Goal: Task Accomplishment & Management: Manage account settings

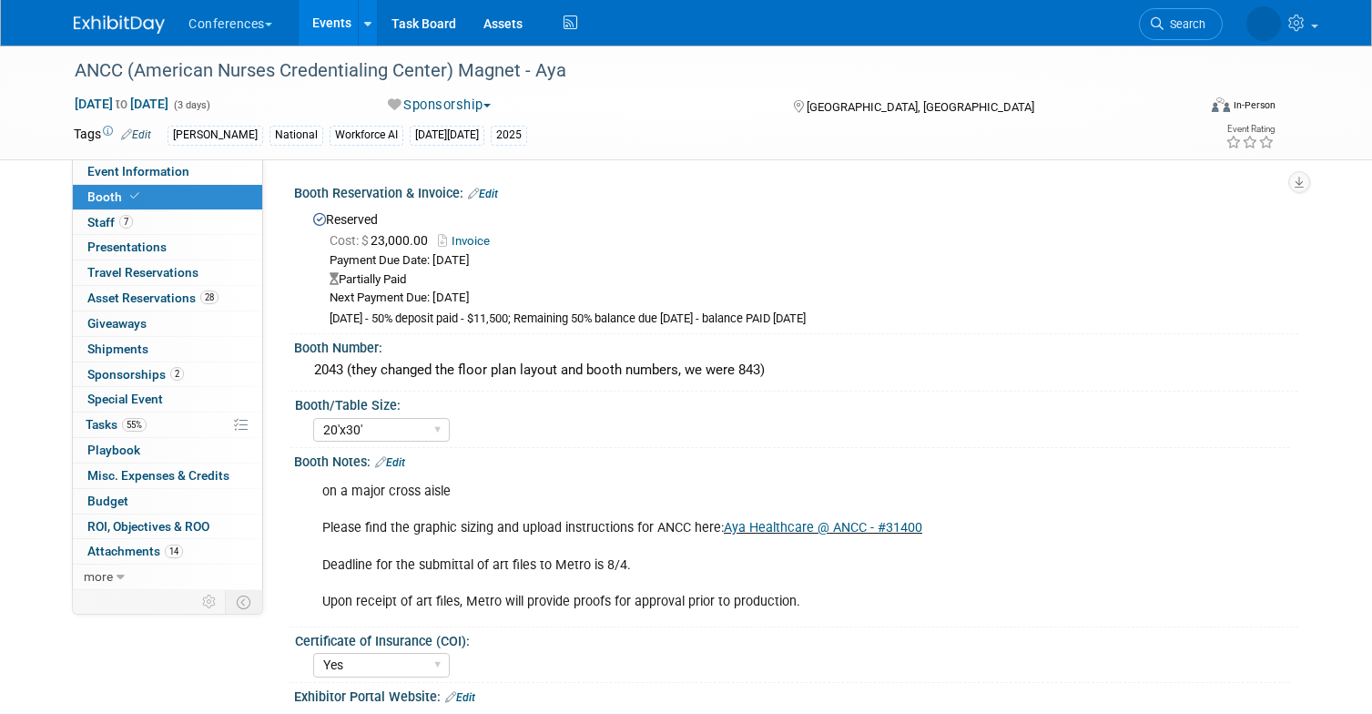
select select "20'x30'"
select select "Yes"
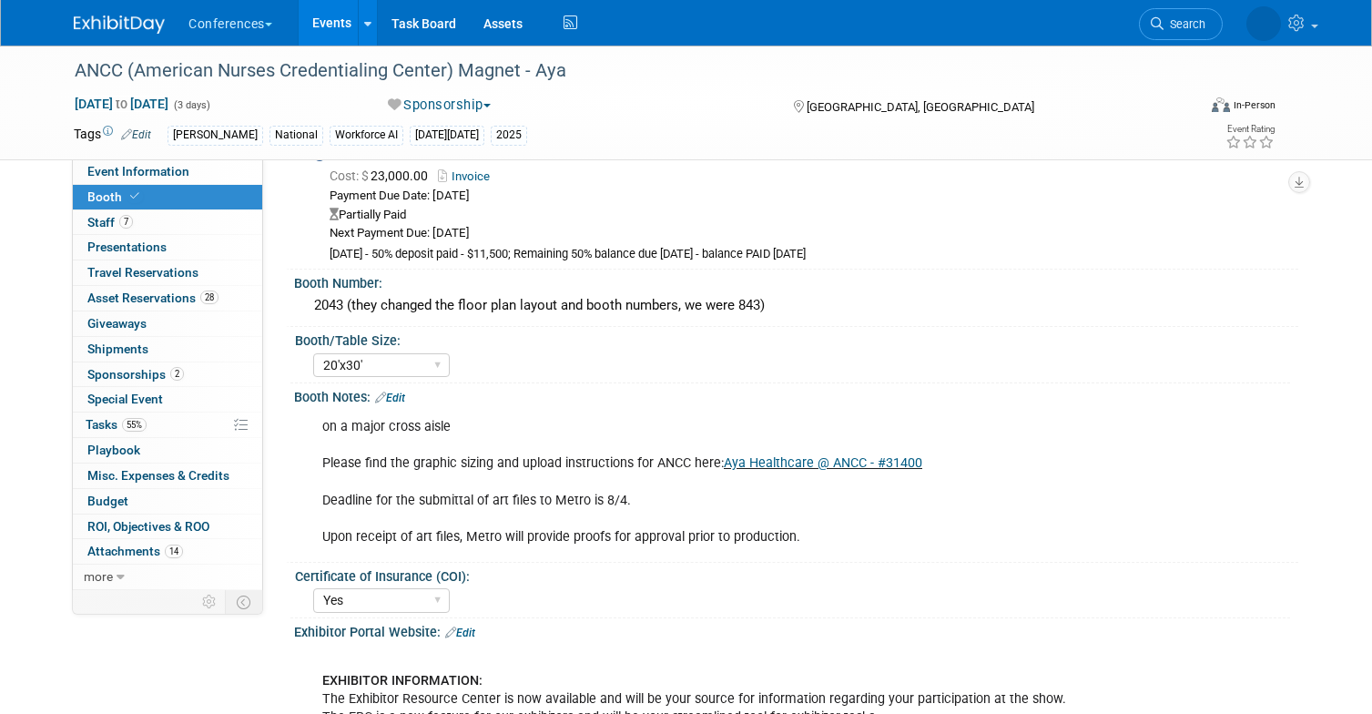
click at [331, 38] on link "Events" at bounding box center [332, 23] width 66 height 46
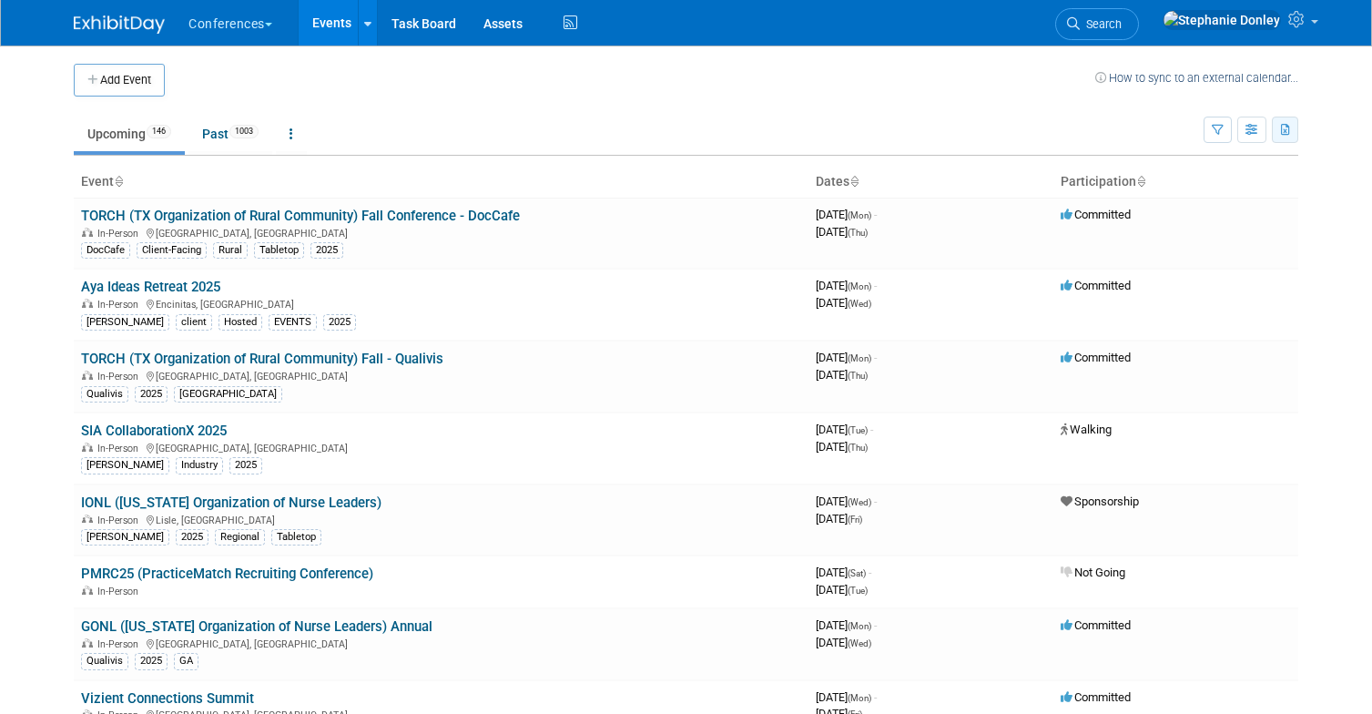
click at [1292, 135] on button "button" at bounding box center [1285, 130] width 26 height 26
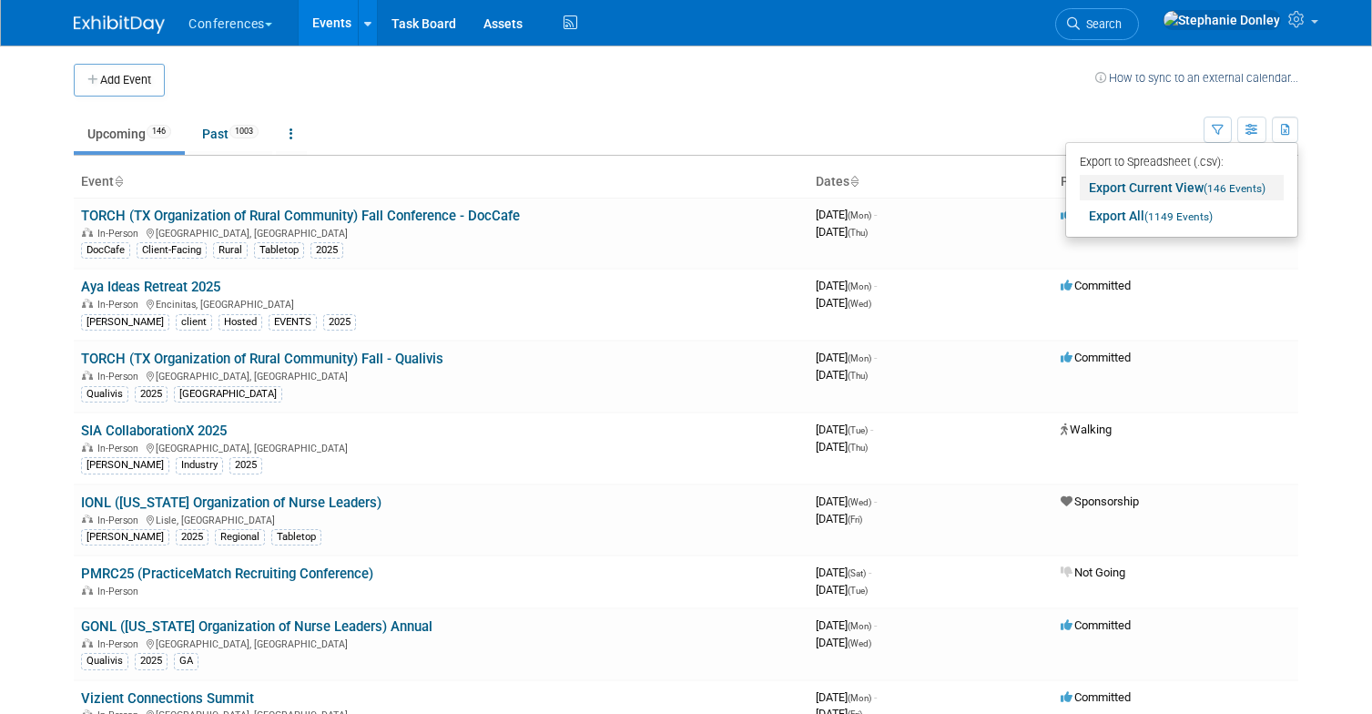
click at [1166, 186] on link "Export Current View (146 Events)" at bounding box center [1182, 187] width 204 height 25
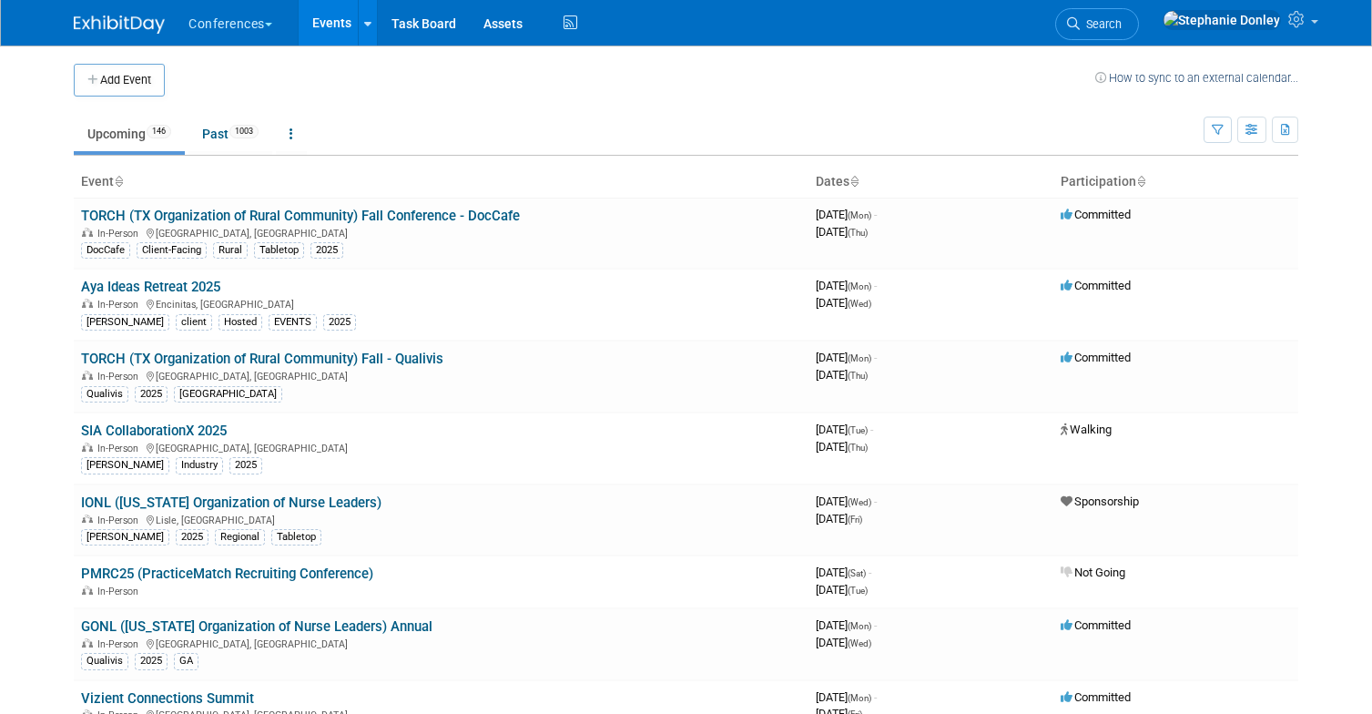
click at [1139, 32] on link "Search" at bounding box center [1097, 24] width 84 height 32
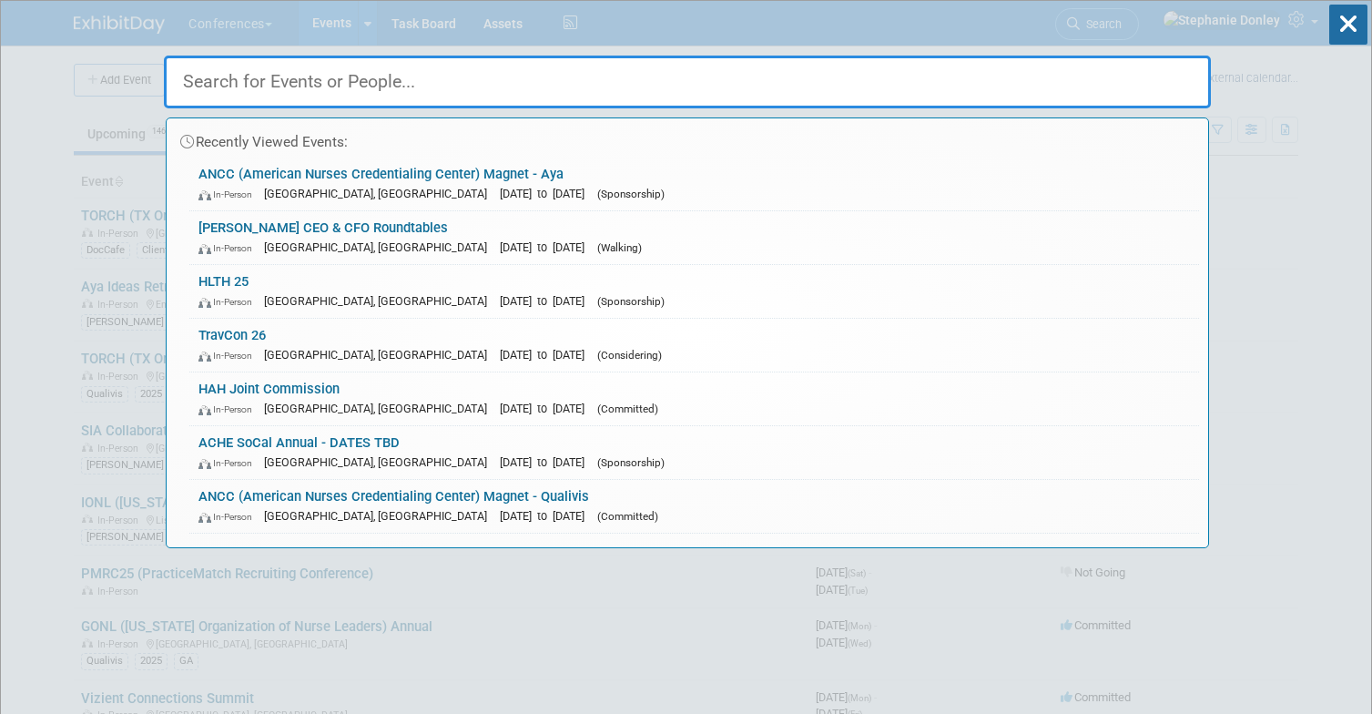
click at [981, 70] on input "text" at bounding box center [687, 82] width 1047 height 53
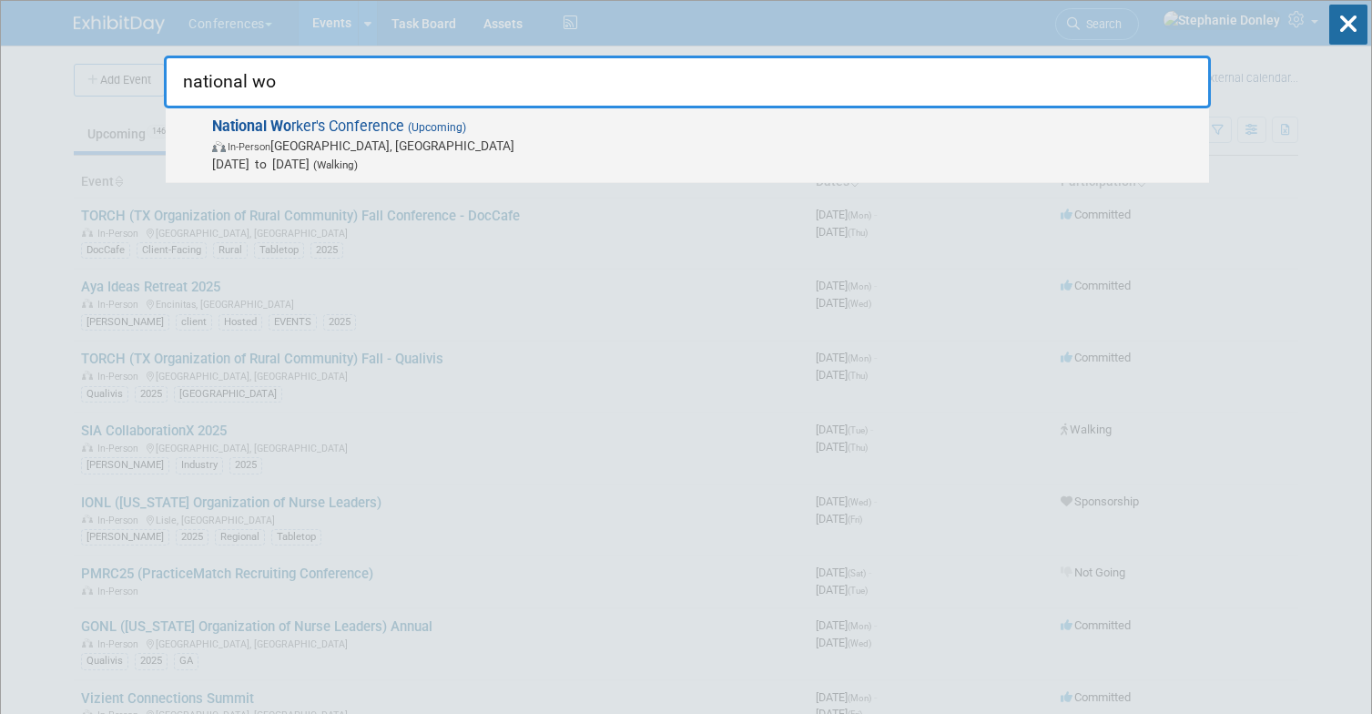
type input "national wo"
click at [365, 148] on span "In-Person Nashville, TN" at bounding box center [706, 146] width 988 height 18
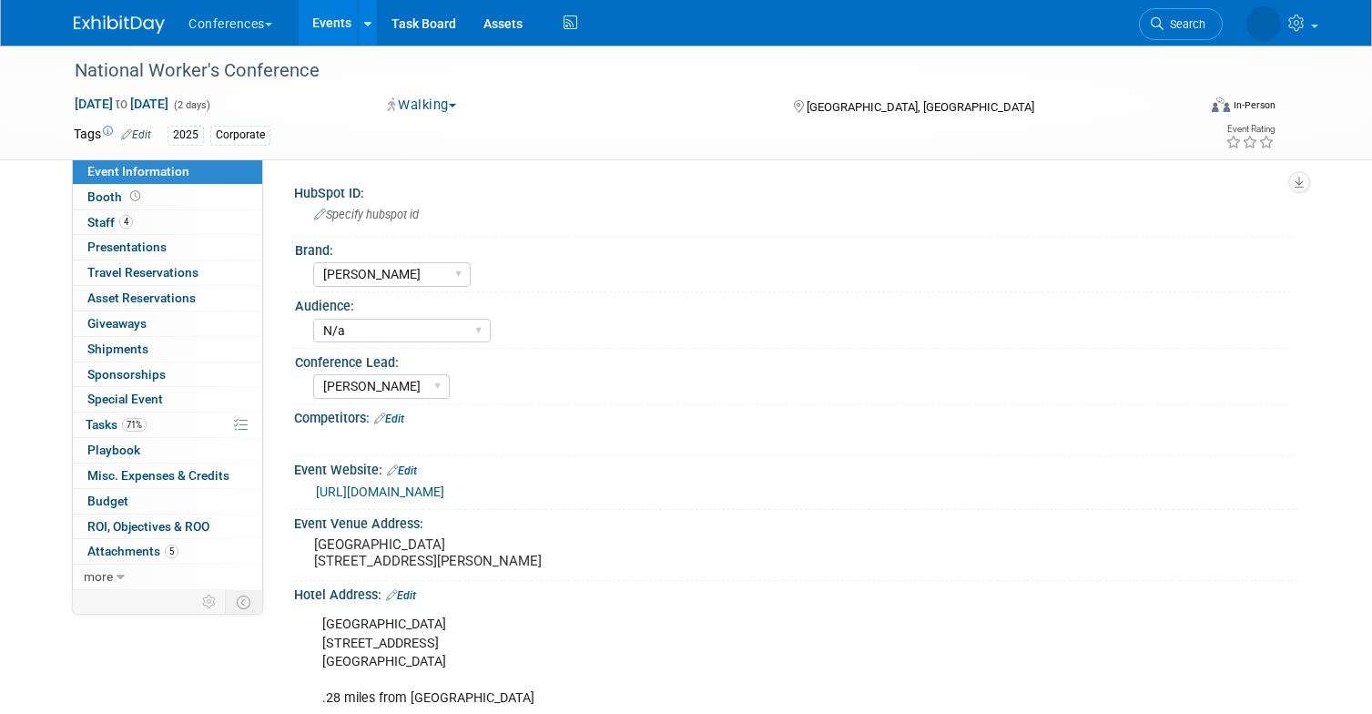
select select "[PERSON_NAME]"
select select "N/a"
select select "[PERSON_NAME]"
click at [460, 276] on select "Aya Bespoke Corporate [PERSON_NAME] DocCafe Education Government Services Locum…" at bounding box center [392, 274] width 158 height 25
select select "Corporate"
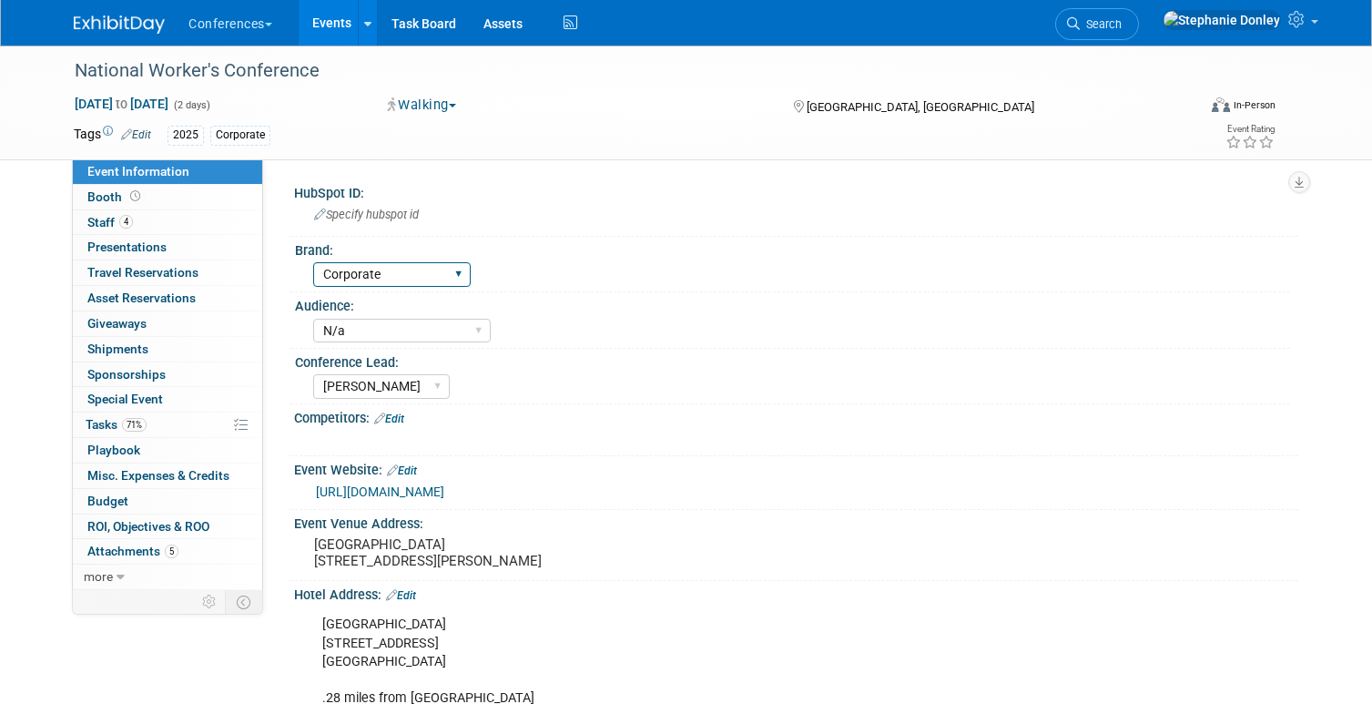
click at [313, 262] on select "Aya Bespoke Corporate [PERSON_NAME] DocCafe Education Government Services Locum…" at bounding box center [392, 274] width 158 height 25
click at [1122, 21] on span "Search" at bounding box center [1101, 24] width 42 height 14
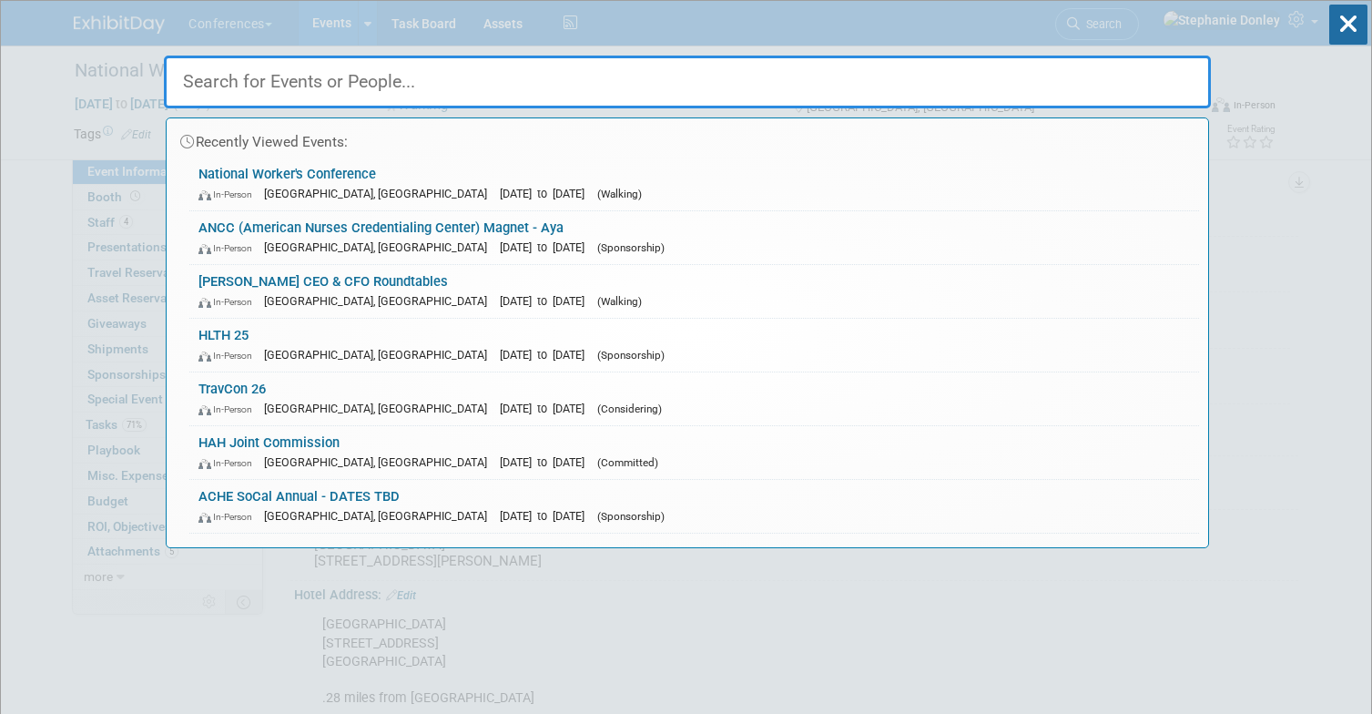
click at [590, 85] on input "text" at bounding box center [687, 82] width 1047 height 53
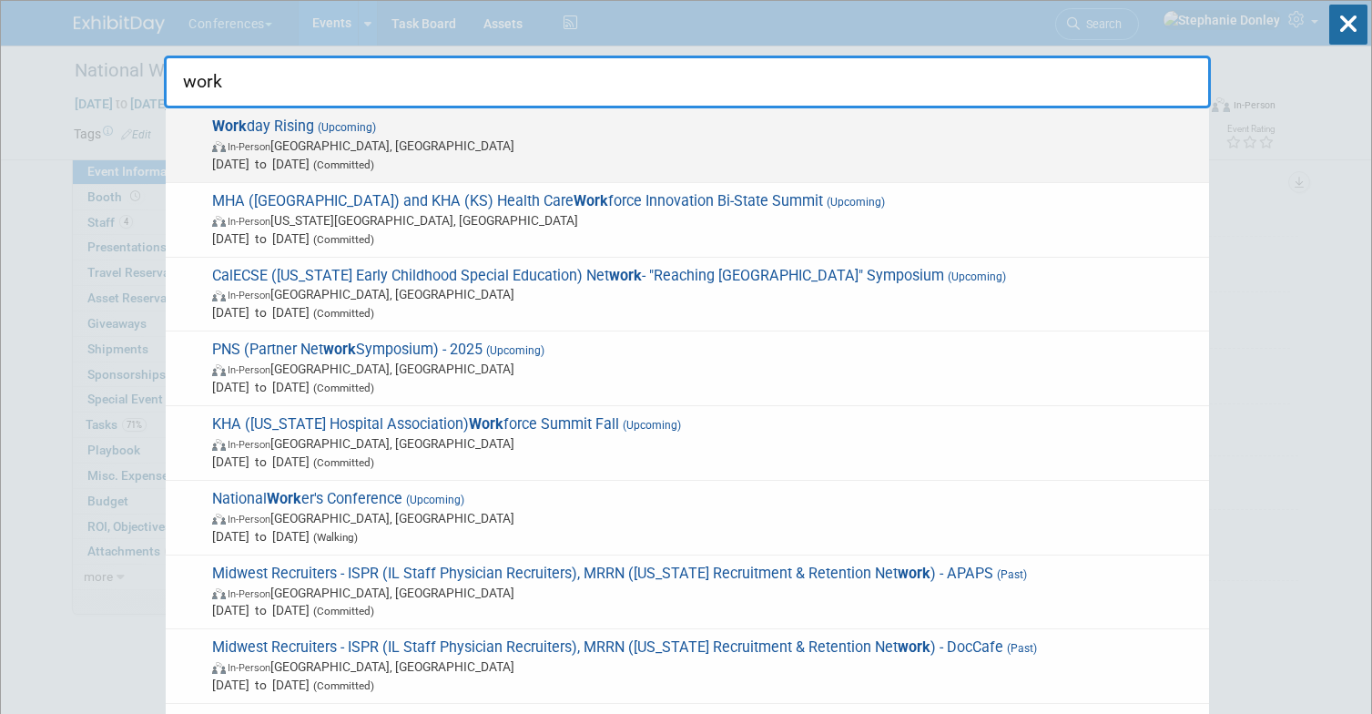
type input "work"
click at [425, 127] on span "Work day Rising (Upcoming) In-Person San Francisco, CA Sep 15, 2025 to Sep 18, …" at bounding box center [703, 145] width 993 height 56
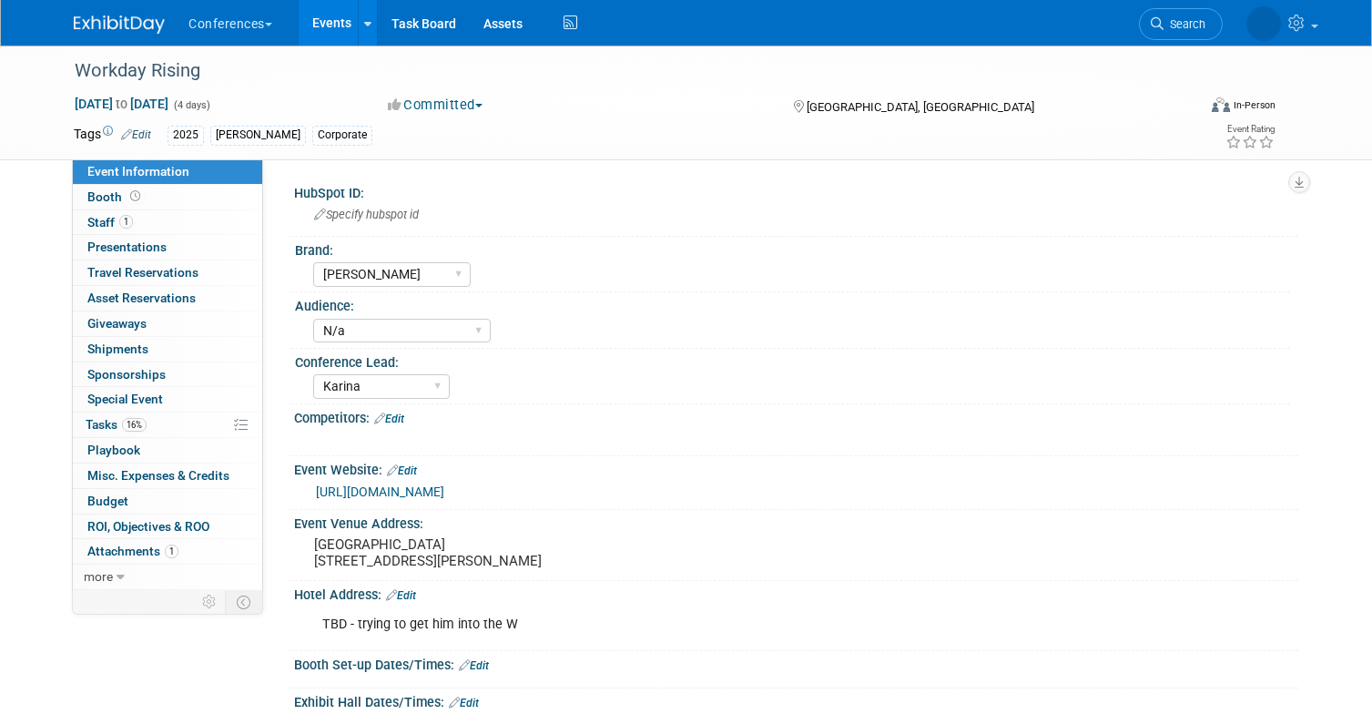
select select "[PERSON_NAME]"
select select "N/a"
select select "Karina"
click at [438, 270] on select "Aya Bespoke Corporate Dawson DocCafe Education Government Services Locums Nursi…" at bounding box center [392, 274] width 158 height 25
select select "Corporate"
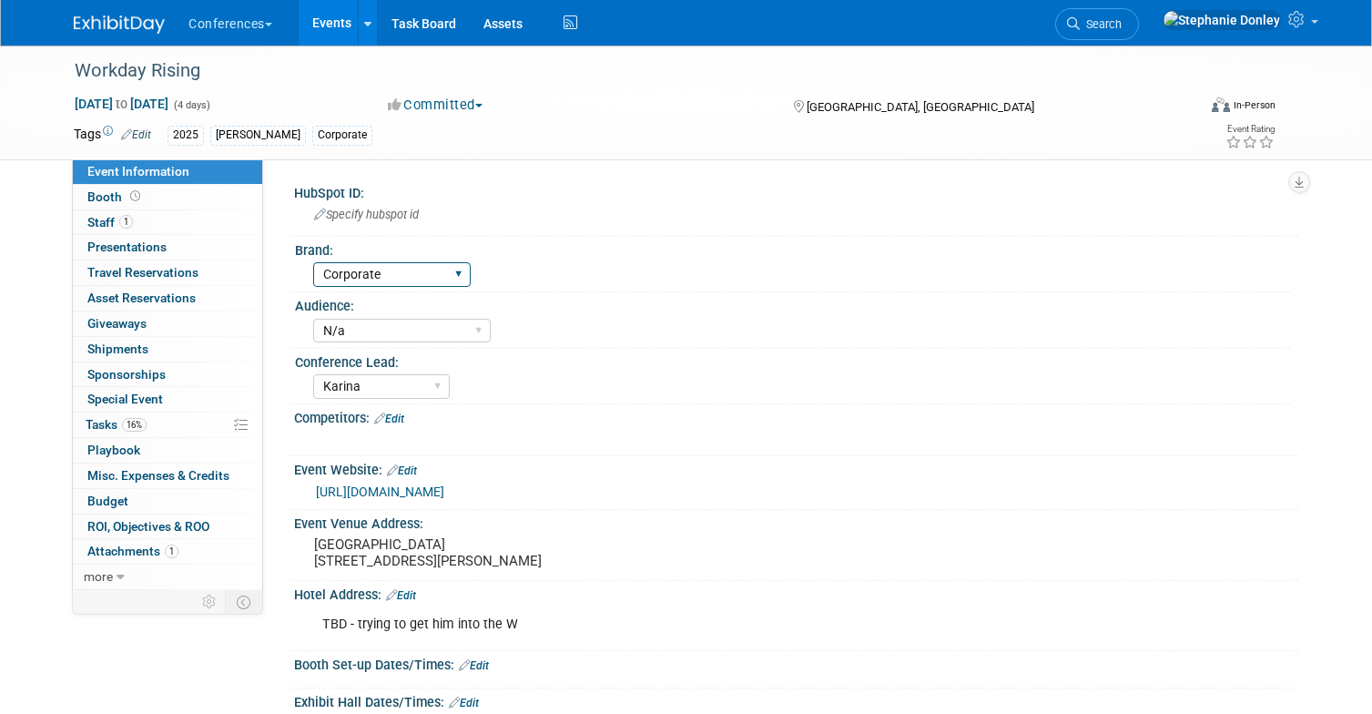
click at [313, 262] on select "Aya Bespoke Corporate Dawson DocCafe Education Government Services Locums Nursi…" at bounding box center [392, 274] width 158 height 25
click at [231, 137] on div "[PERSON_NAME]" at bounding box center [258, 135] width 96 height 19
click at [147, 132] on link "Edit" at bounding box center [136, 134] width 30 height 13
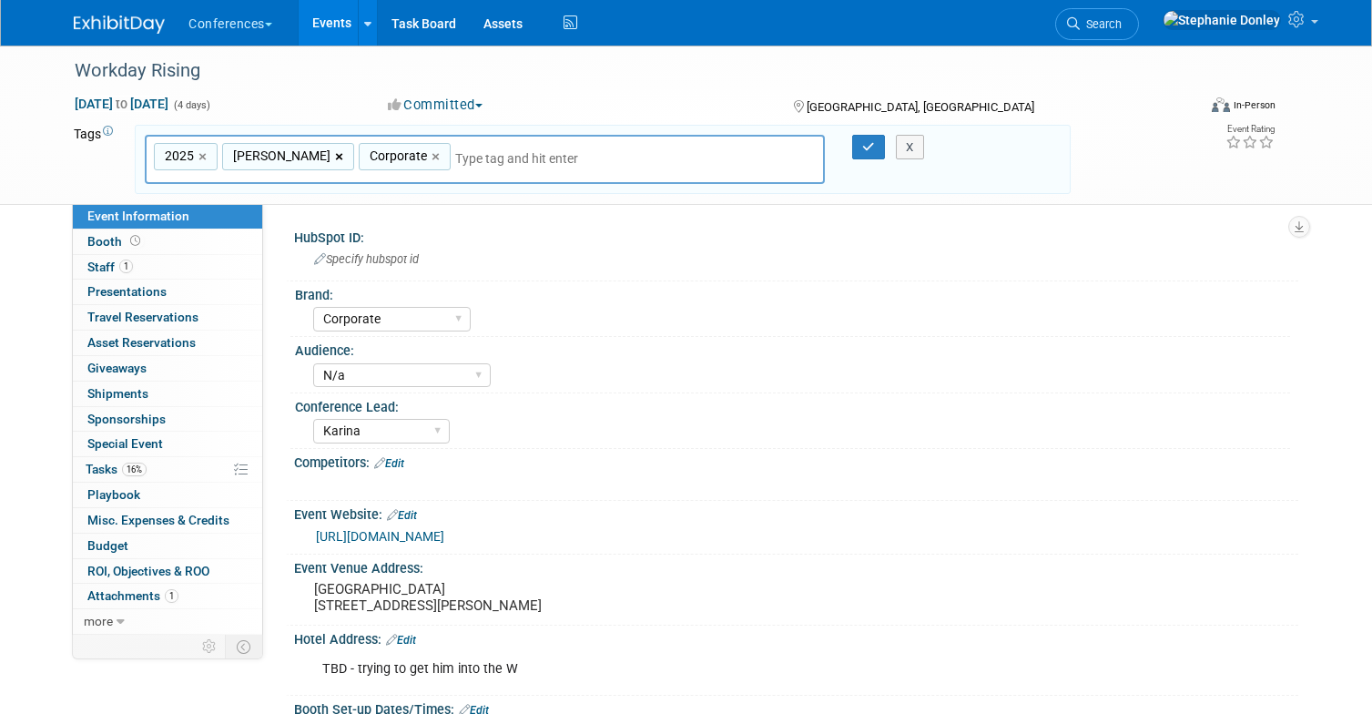
click at [335, 154] on link "×" at bounding box center [341, 157] width 12 height 21
type input "2025, Corporate"
click at [872, 152] on icon "button" at bounding box center [868, 147] width 13 height 12
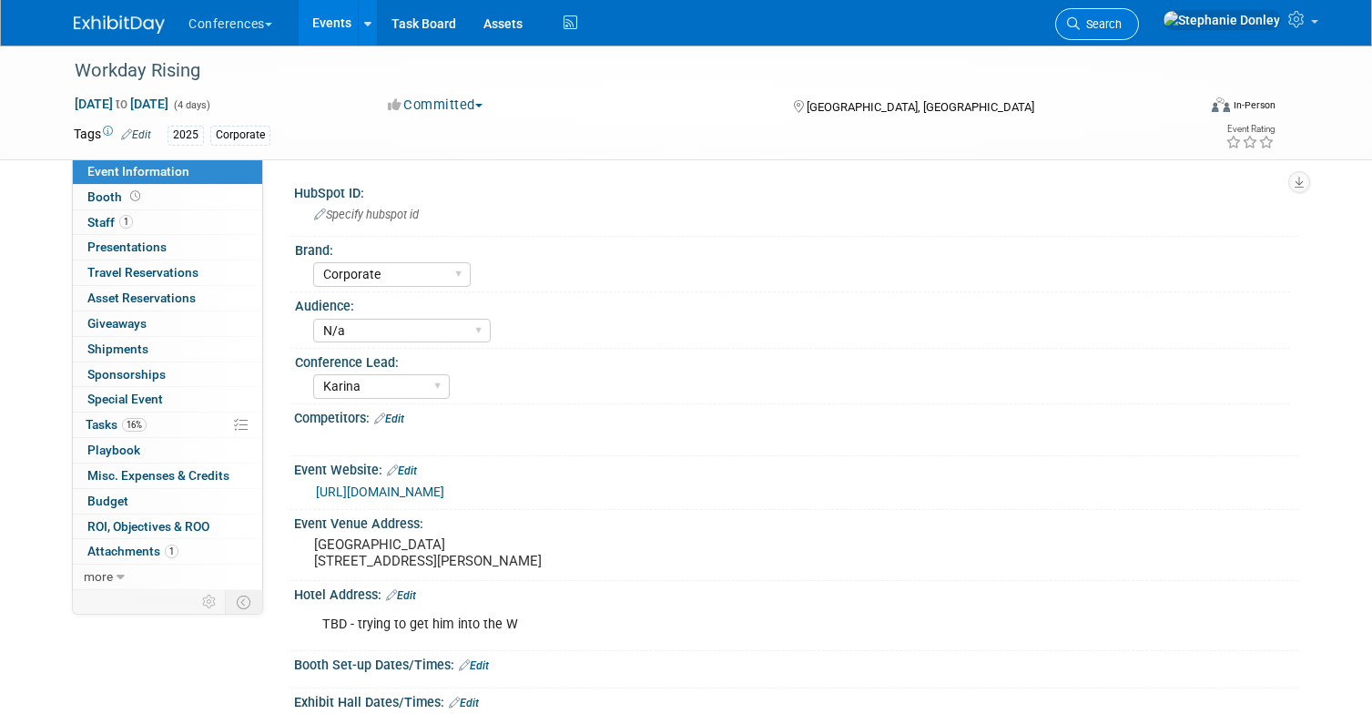
click at [1139, 32] on link "Search" at bounding box center [1097, 24] width 84 height 32
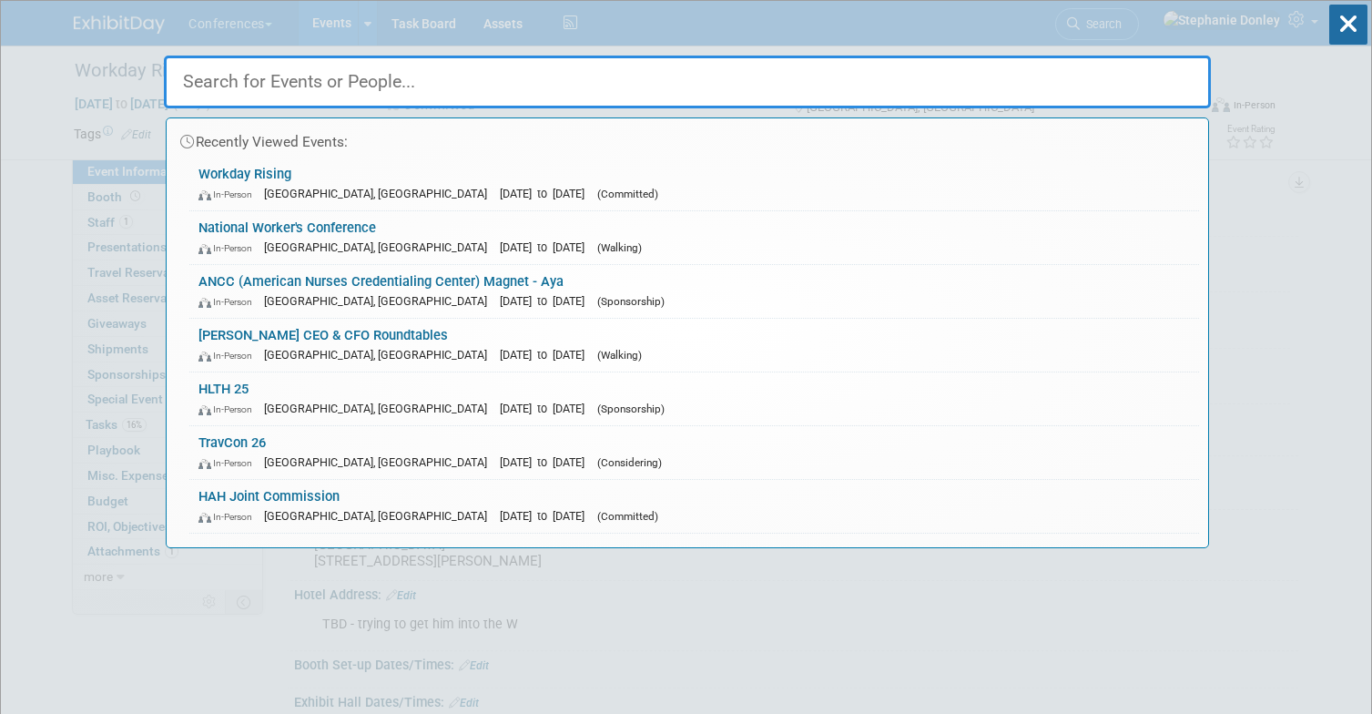
click at [741, 83] on input "text" at bounding box center [687, 82] width 1047 height 53
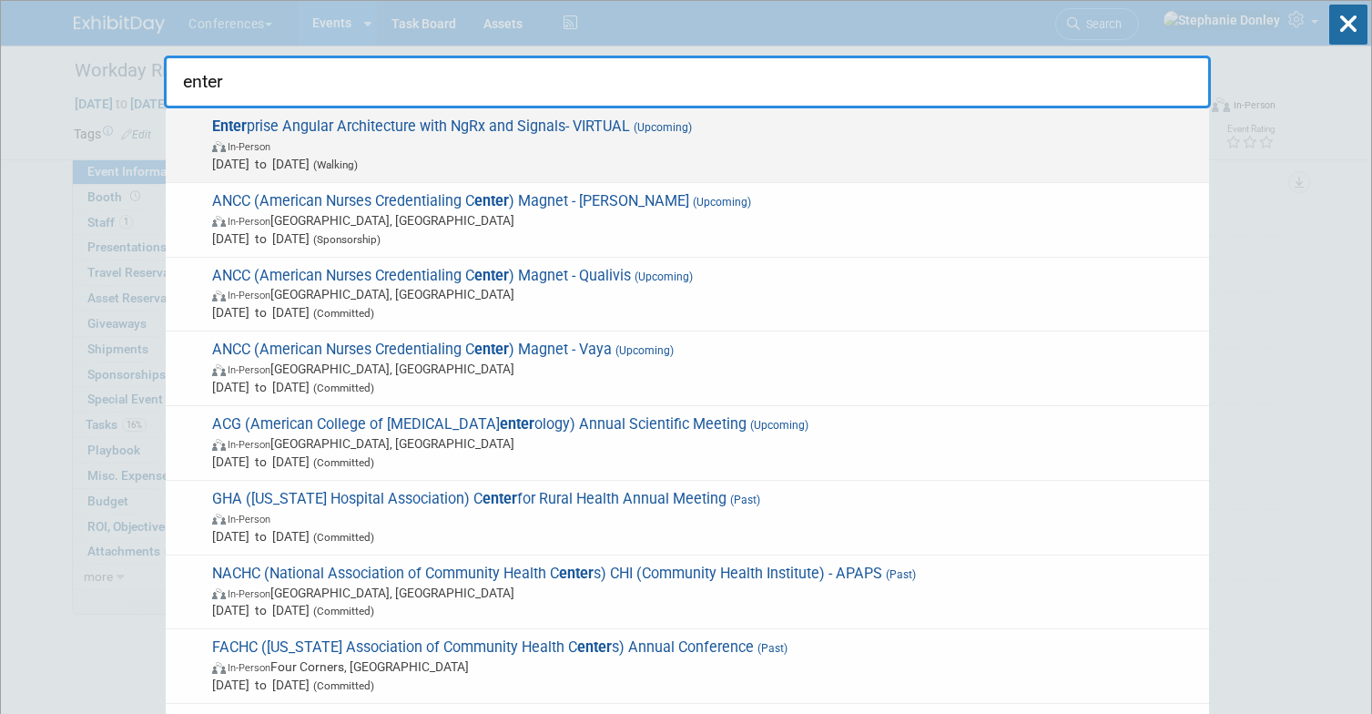
type input "enter"
click at [535, 132] on span "Enter prise Angular Architecture with NgRx and Signals- VIRTUAL (Upcoming) In-P…" at bounding box center [703, 145] width 993 height 56
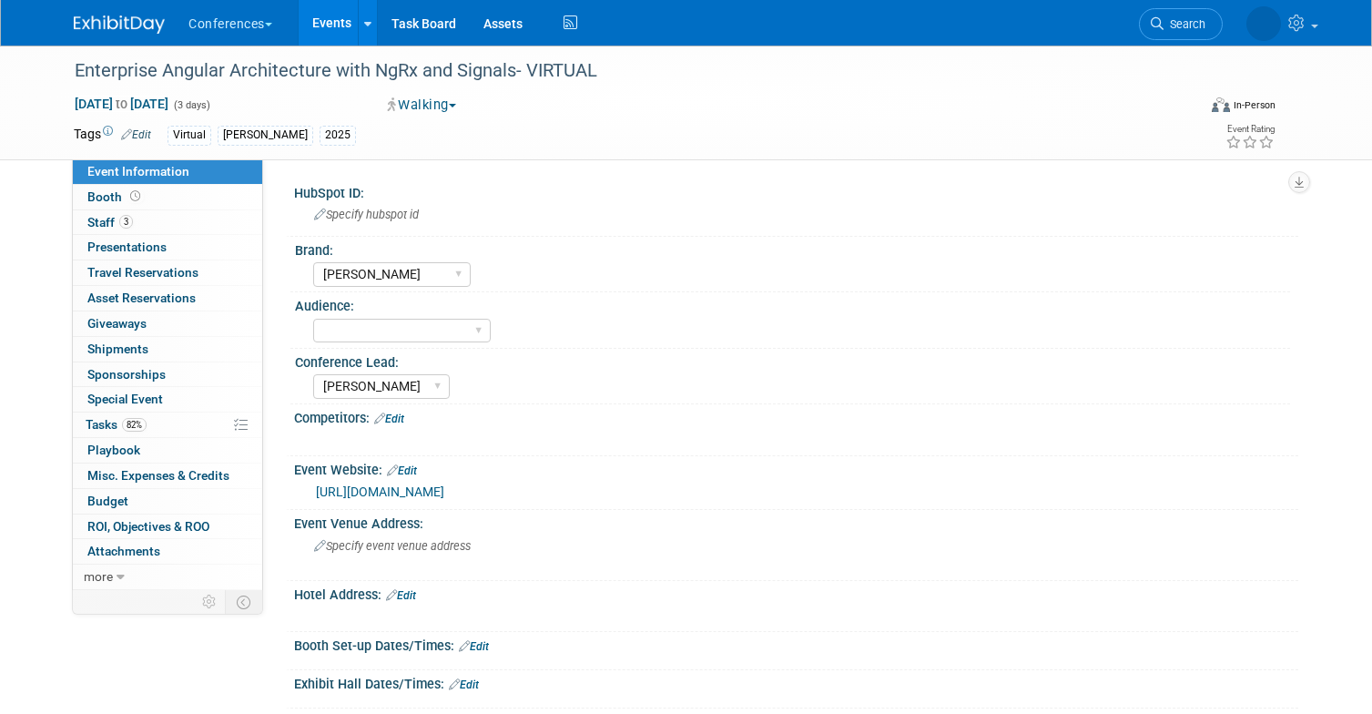
select select "[PERSON_NAME]"
click at [460, 275] on select "Aya Bespoke Corporate [PERSON_NAME] DocCafe Education Government Services Locum…" at bounding box center [392, 274] width 158 height 25
select select "Corporate"
click at [313, 262] on select "Aya Bespoke Corporate [PERSON_NAME] DocCafe Education Government Services Locum…" at bounding box center [392, 274] width 158 height 25
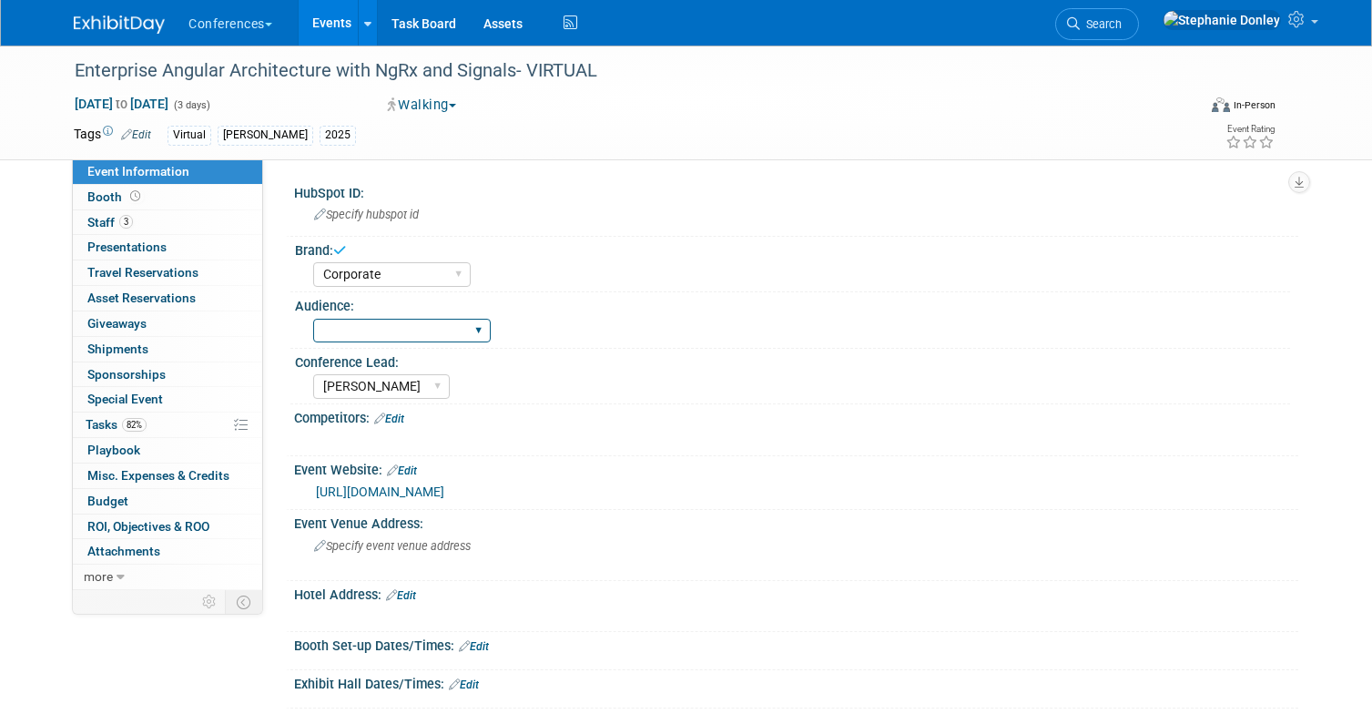
click at [423, 330] on select "Client-facing Clinician/Provider-facing Both N/a" at bounding box center [402, 331] width 178 height 25
select select "N/a"
click at [313, 319] on select "Client-facing Clinician/Provider-facing Both N/a" at bounding box center [402, 331] width 178 height 25
click at [146, 131] on link "Edit" at bounding box center [136, 134] width 30 height 13
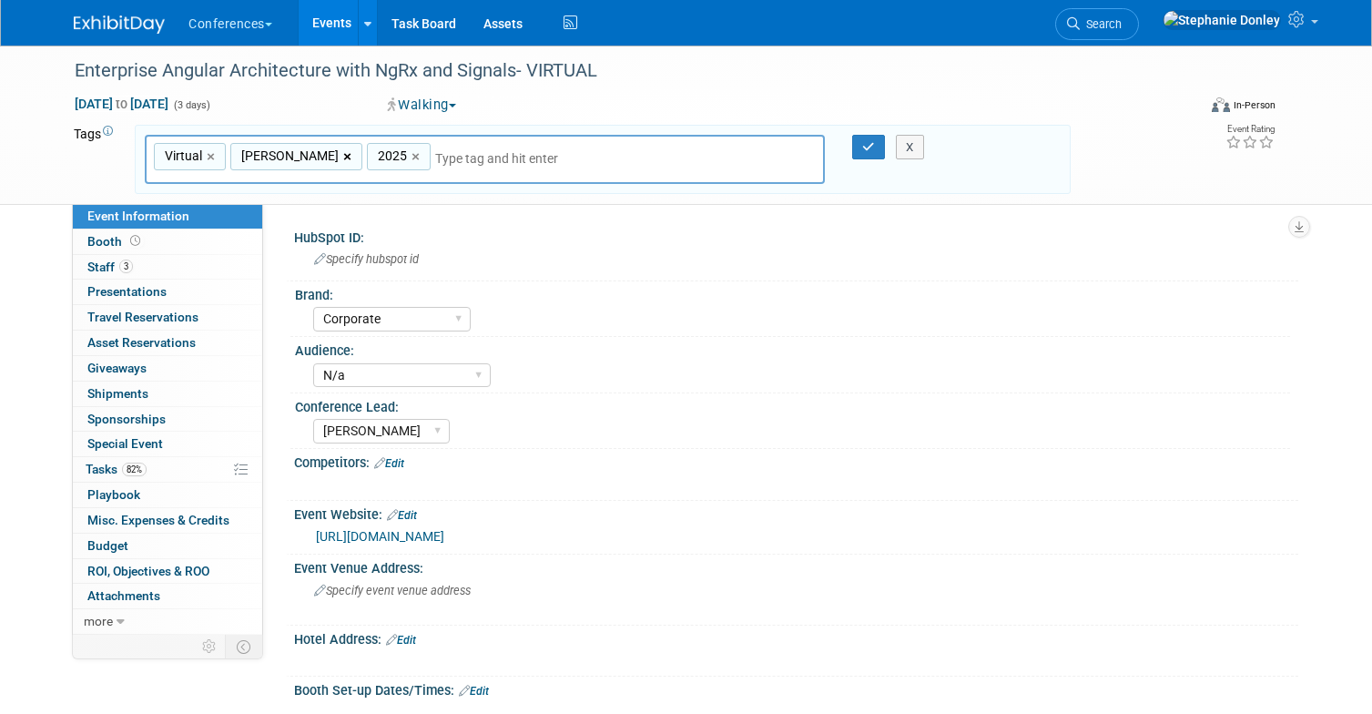
click at [343, 154] on link "×" at bounding box center [349, 157] width 12 height 21
type input "Virtual, 2025"
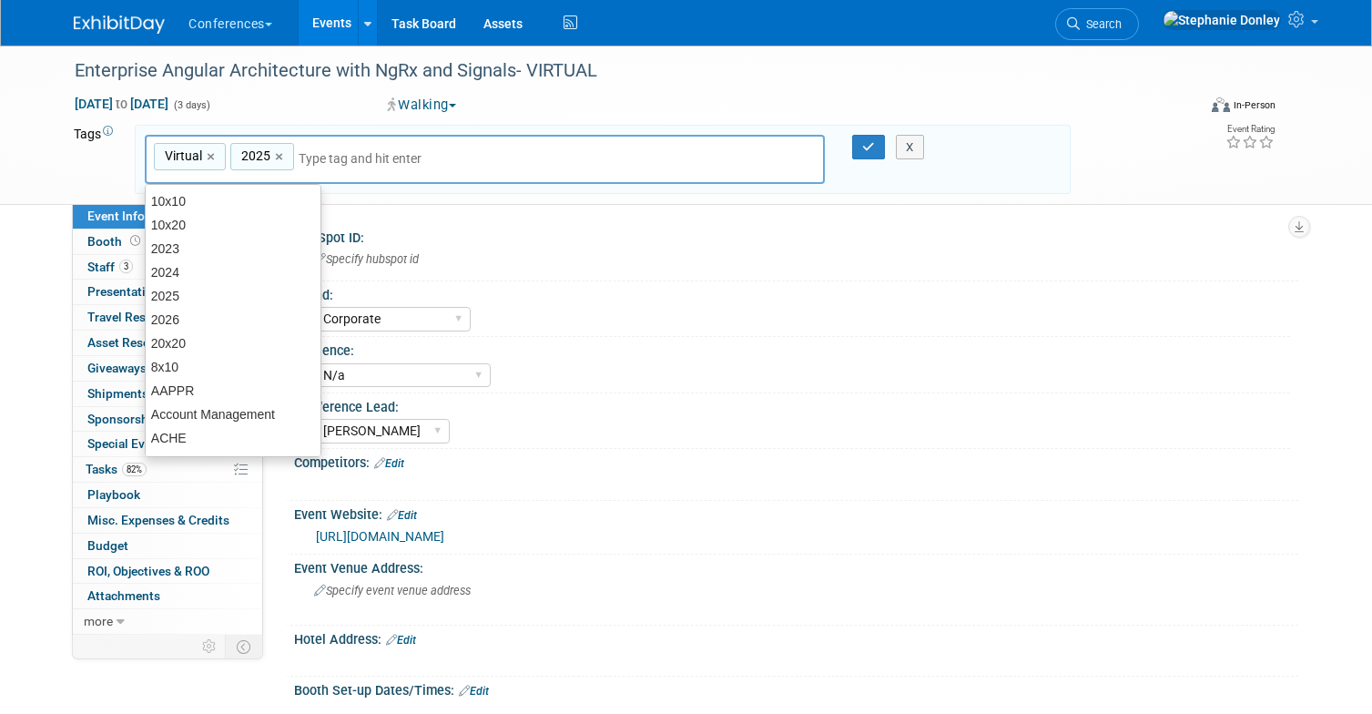
click at [322, 155] on input "text" at bounding box center [426, 158] width 255 height 18
type input "co"
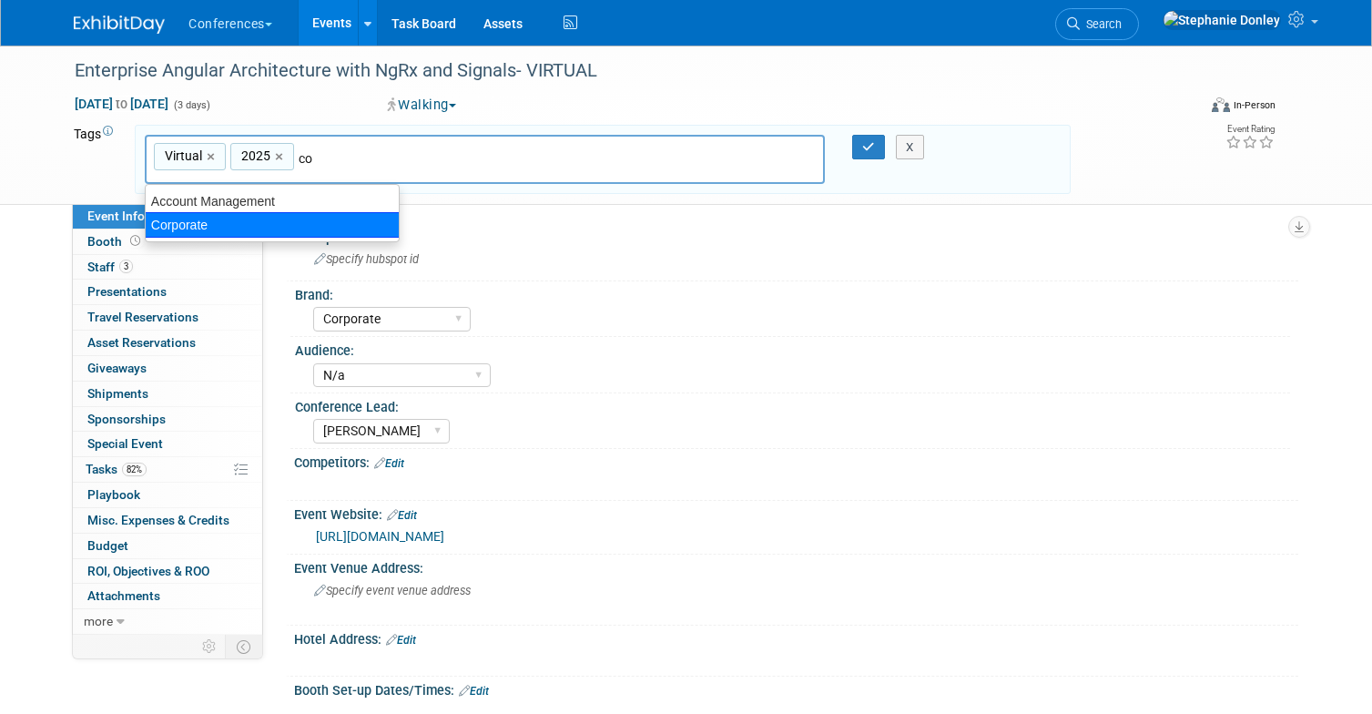
click at [181, 222] on div "Corporate" at bounding box center [272, 224] width 255 height 25
type input "Virtual, 2025, Corporate"
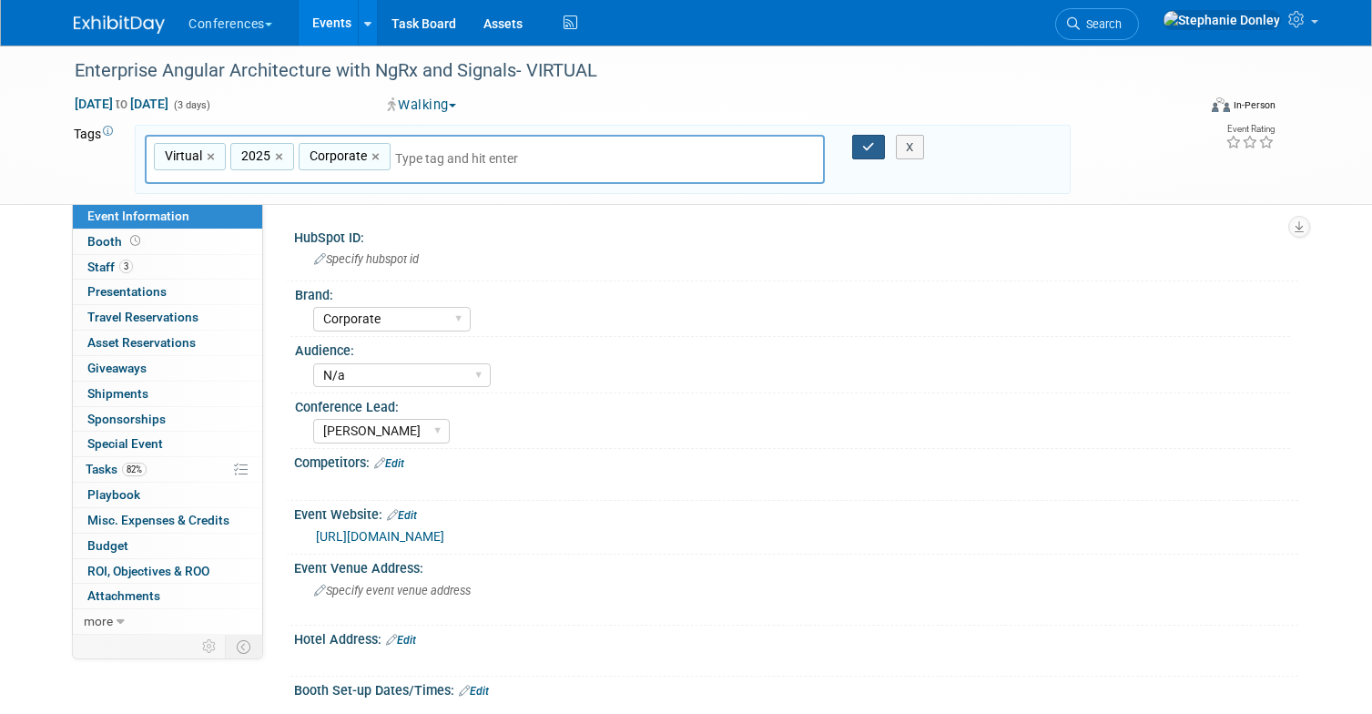
click at [861, 148] on button "button" at bounding box center [868, 147] width 33 height 25
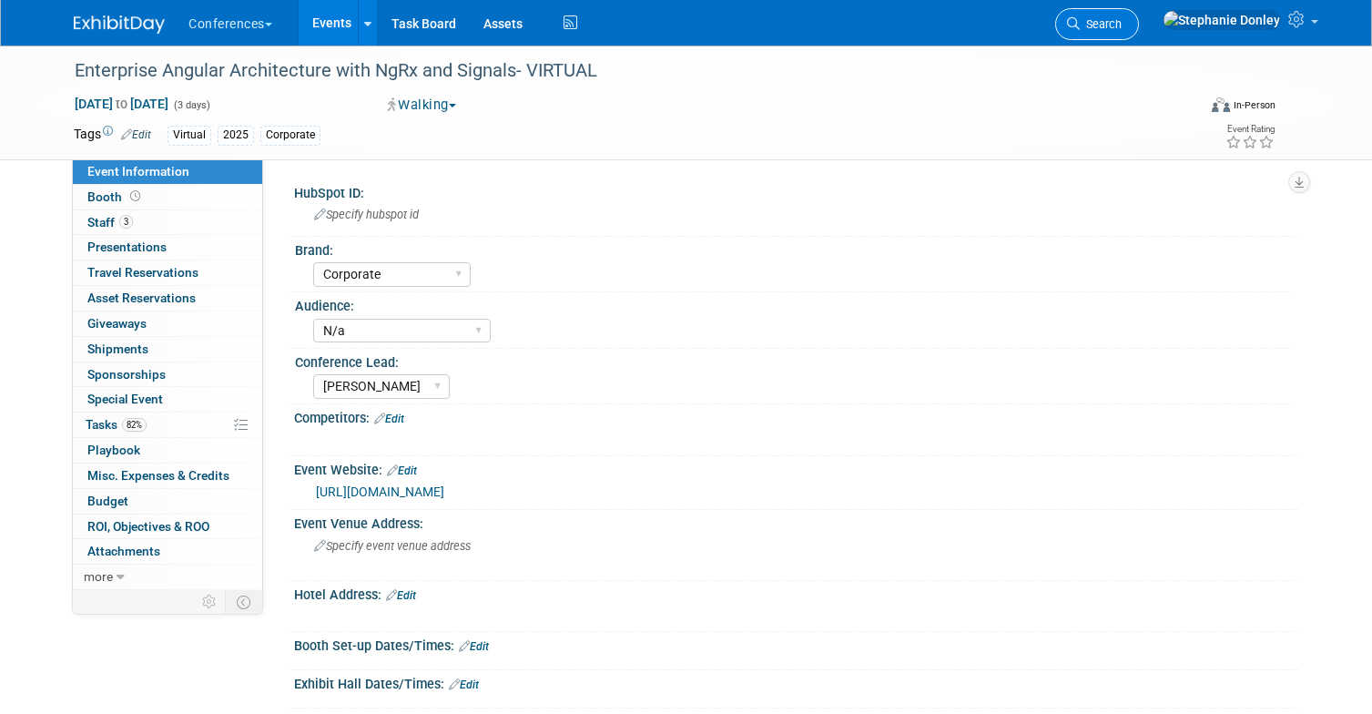
click at [1122, 26] on span "Search" at bounding box center [1101, 24] width 42 height 14
